Goal: Task Accomplishment & Management: Manage account settings

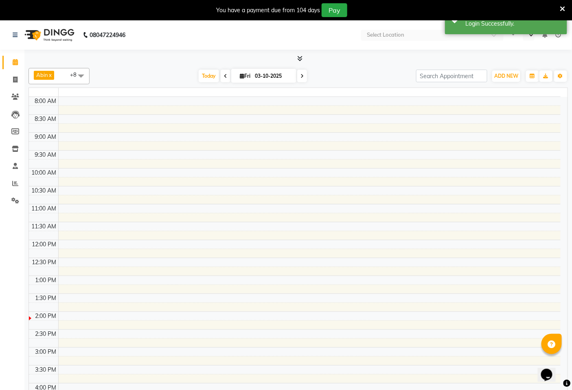
select select "en"
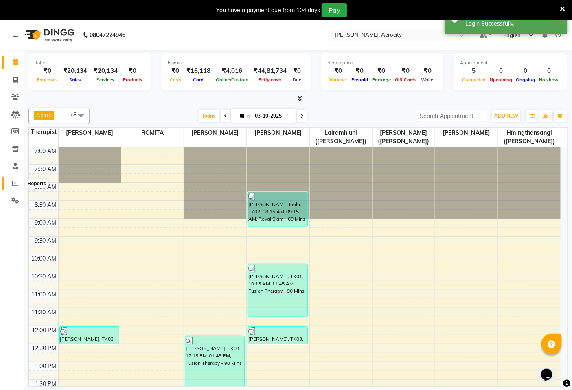
click at [19, 182] on span at bounding box center [15, 183] width 14 height 9
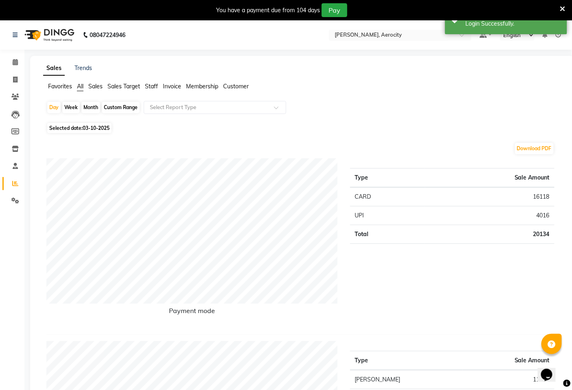
click at [124, 85] on span "Sales Target" at bounding box center [124, 86] width 33 height 7
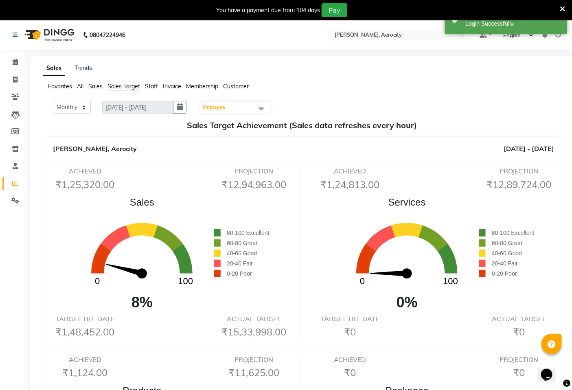
click at [561, 35] on icon at bounding box center [559, 35] width 6 height 6
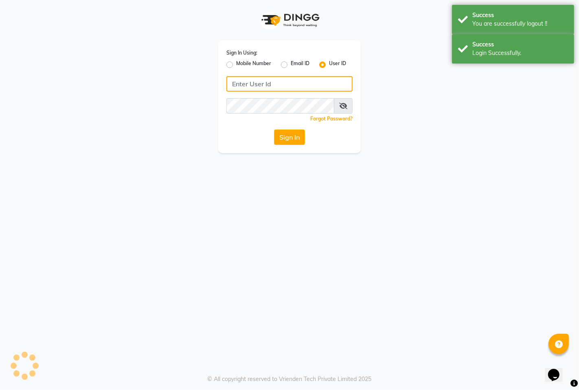
type input "9366908950"
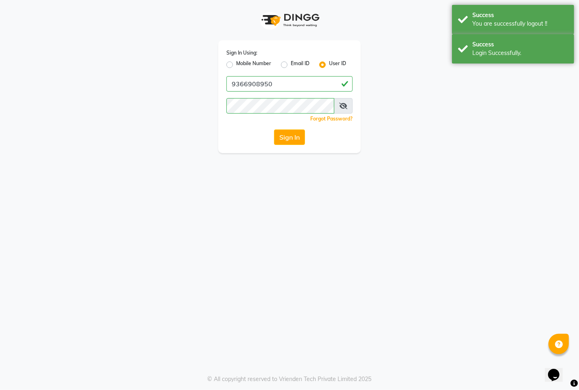
click at [257, 64] on label "Mobile Number" at bounding box center [253, 65] width 35 height 10
click at [242, 64] on input "Mobile Number" at bounding box center [238, 62] width 5 height 5
radio input "true"
radio input "false"
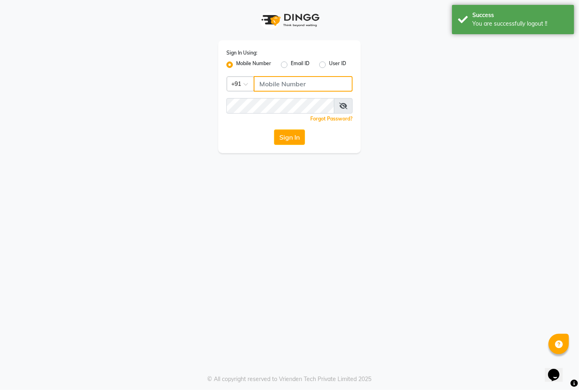
drag, startPoint x: 279, startPoint y: 84, endPoint x: 292, endPoint y: 116, distance: 34.8
click at [279, 84] on input "Username" at bounding box center [303, 83] width 99 height 15
type input "7389901811"
click at [288, 143] on button "Sign In" at bounding box center [289, 137] width 31 height 15
